Goal: Task Accomplishment & Management: Manage account settings

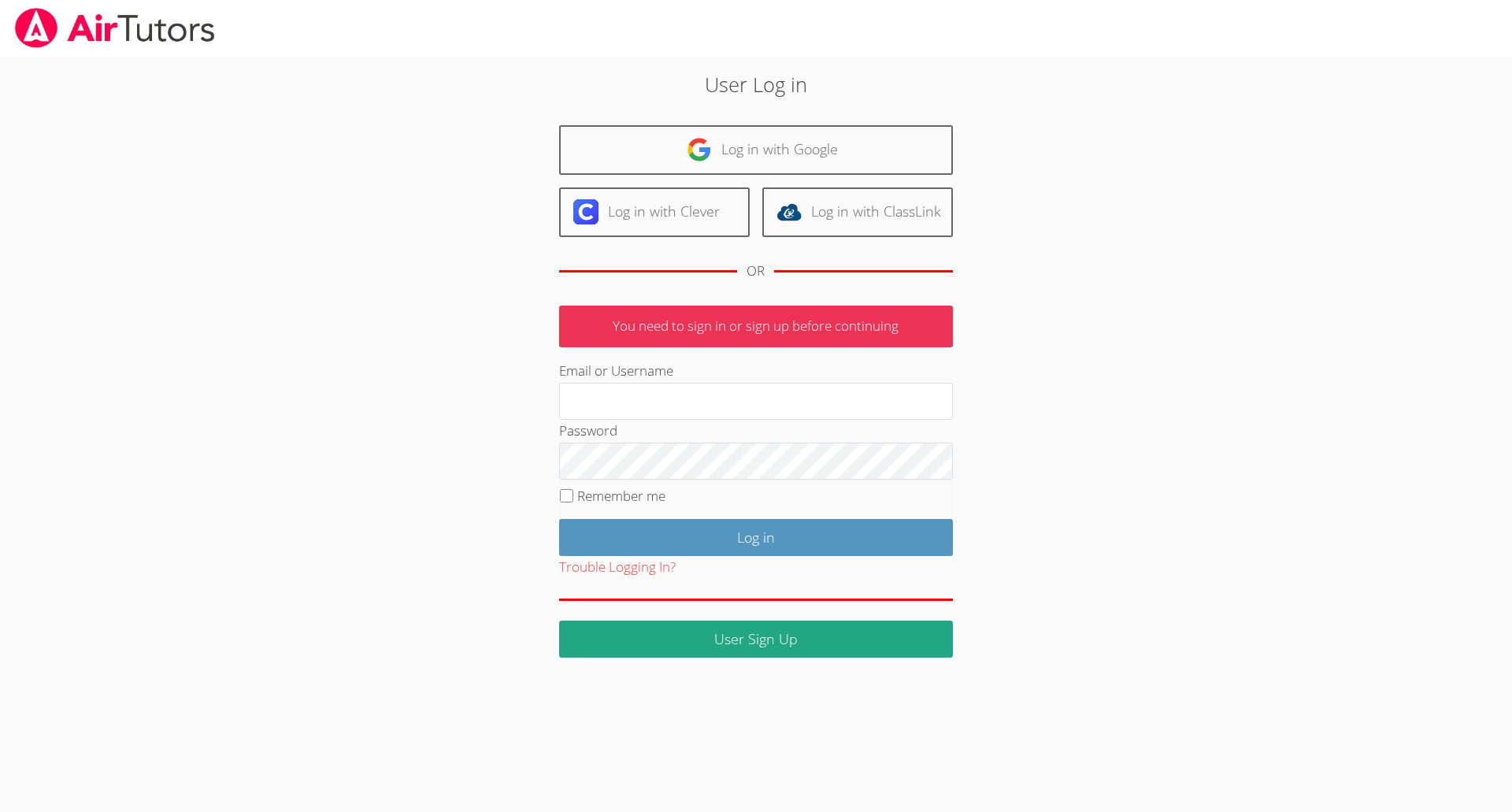
type input "[EMAIL_ADDRESS][DOMAIN_NAME]"
click at [569, 498] on input "Remember me" at bounding box center [567, 496] width 14 height 14
checkbox input "true"
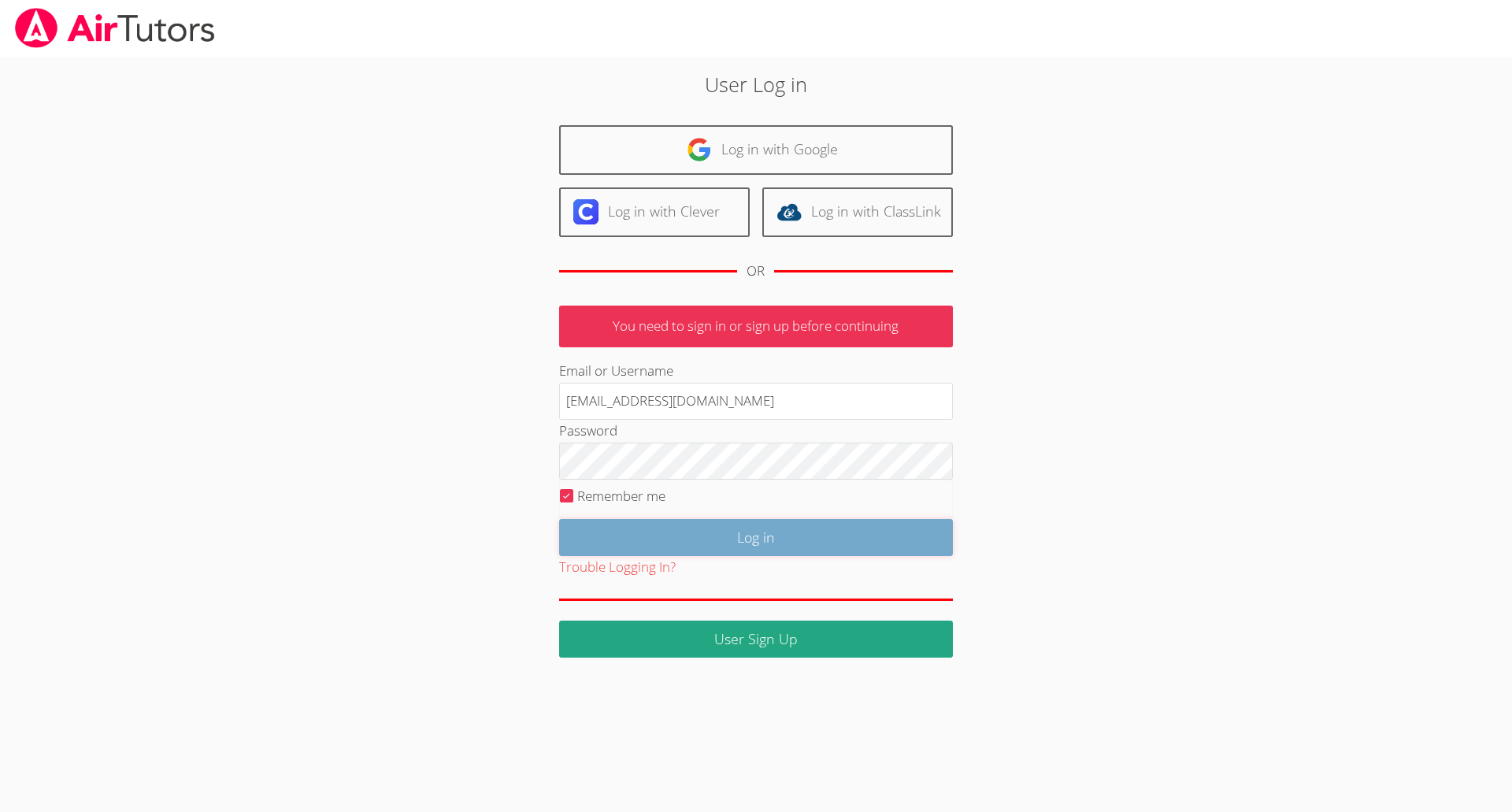
click at [904, 544] on input "Log in" at bounding box center [756, 537] width 394 height 37
